Goal: Information Seeking & Learning: Learn about a topic

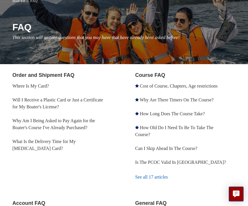
scroll to position [54, 0]
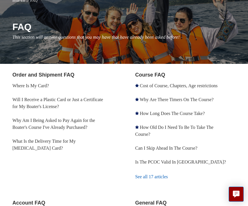
click at [68, 143] on link "What Is the Delivery Time for My Boating Card?" at bounding box center [43, 144] width 63 height 12
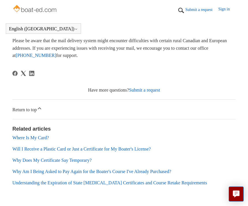
scroll to position [153, 0]
click at [89, 162] on link "Why Does My Certificate Say Temporary?" at bounding box center [51, 159] width 79 height 5
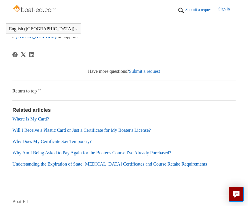
scroll to position [179, 0]
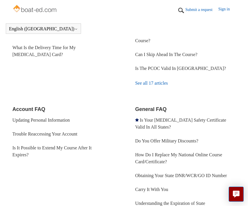
scroll to position [131, 0]
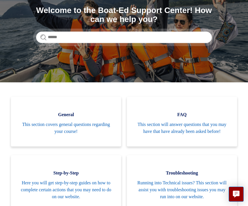
scroll to position [69, 0]
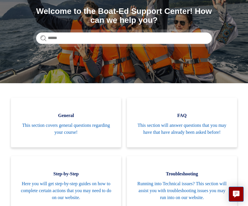
click at [61, 134] on span "This section covers general questions regarding your course!" at bounding box center [66, 129] width 93 height 14
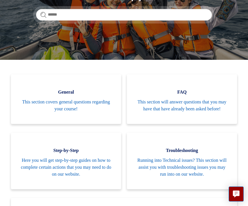
scroll to position [92, 0]
click at [65, 165] on span "Here you will get step-by-step guides on how to complete certain actions that y…" at bounding box center [66, 167] width 93 height 21
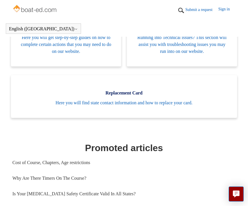
scroll to position [199, 0]
click at [80, 186] on link "Why Are There Timers On The Course?" at bounding box center [123, 178] width 223 height 16
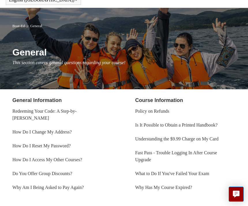
scroll to position [29, 0]
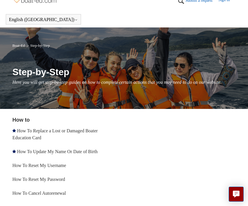
scroll to position [10, 0]
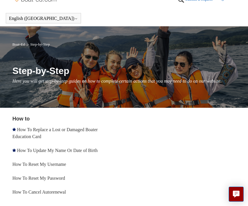
click at [195, 115] on main "Boat-Ed Step-by-Step Step-by-Step Here you will get step-by-step guides on how …" at bounding box center [124, 119] width 248 height 187
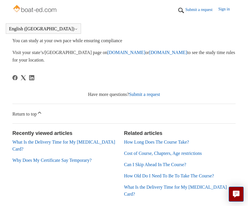
scroll to position [238, 0]
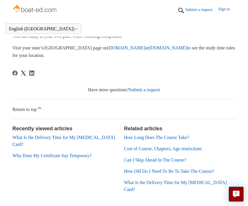
click at [86, 135] on link "What Is the Delivery Time for My [MEDICAL_DATA] Card?" at bounding box center [63, 141] width 103 height 12
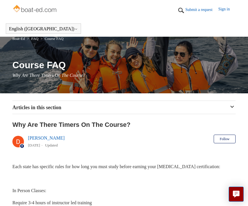
scroll to position [257, 0]
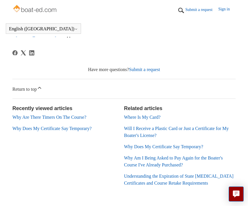
scroll to position [182, 0]
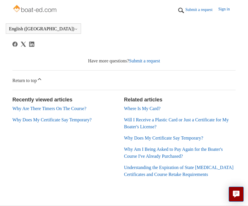
click at [201, 140] on link "Why Does My Certificate Say Temporary?" at bounding box center [163, 137] width 79 height 5
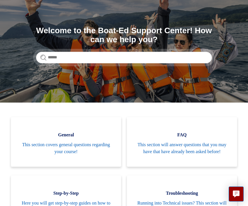
scroll to position [50, 0]
click at [194, 150] on span "This section will answer questions that you may have that have already been ask…" at bounding box center [181, 148] width 93 height 14
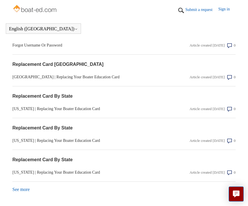
scroll to position [717, 0]
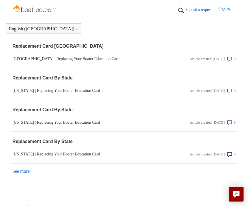
click at [22, 173] on link "See more items from recent activity" at bounding box center [20, 170] width 17 height 5
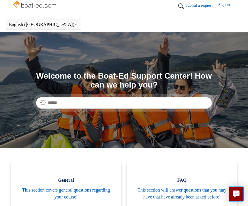
scroll to position [0, 0]
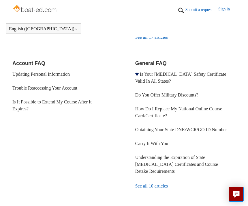
scroll to position [177, 0]
click at [163, 194] on link "See all 10 articles" at bounding box center [185, 186] width 100 height 16
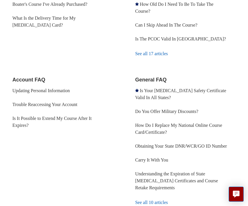
scroll to position [195, 0]
